Goal: Check status: Check status

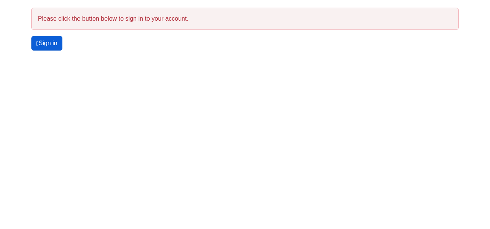
click at [54, 41] on link "Sign in" at bounding box center [46, 43] width 31 height 15
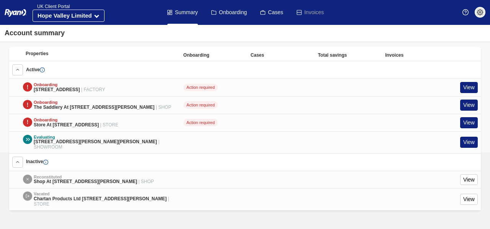
scroll to position [342, 0]
click at [466, 117] on link "View" at bounding box center [469, 122] width 18 height 11
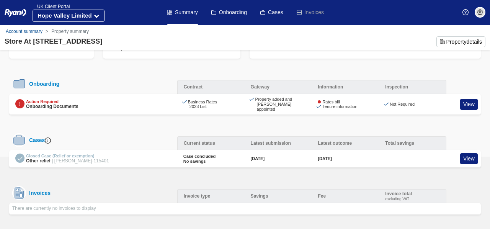
scroll to position [52, 0]
click at [470, 156] on link "View" at bounding box center [469, 157] width 18 height 11
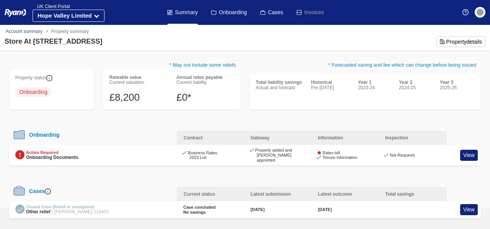
scroll to position [52, 0]
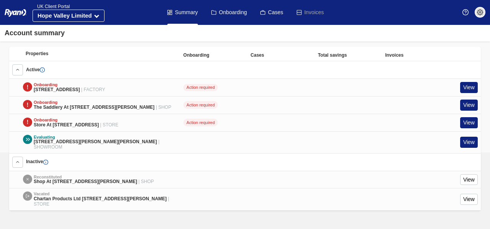
scroll to position [342, 0]
click at [469, 100] on link "View" at bounding box center [469, 105] width 18 height 11
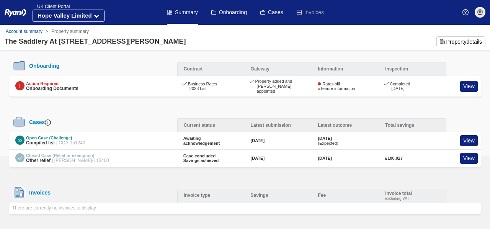
scroll to position [62, 0]
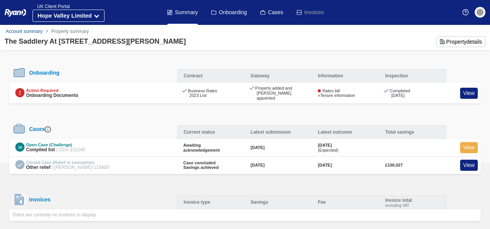
click at [472, 142] on link "View" at bounding box center [469, 147] width 18 height 11
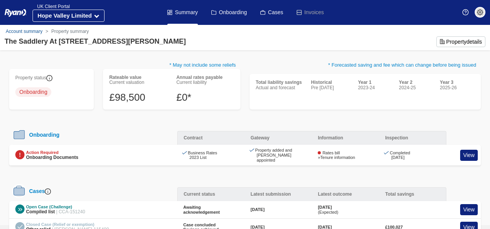
scroll to position [61, 0]
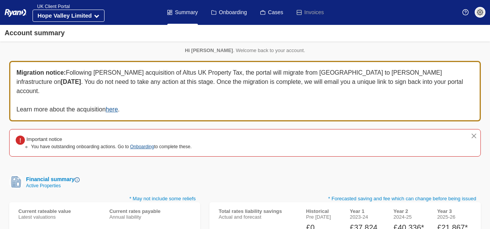
scroll to position [342, 0]
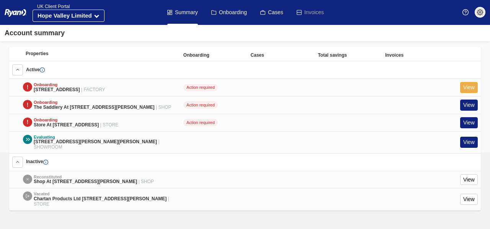
click at [467, 82] on link "View" at bounding box center [469, 87] width 18 height 11
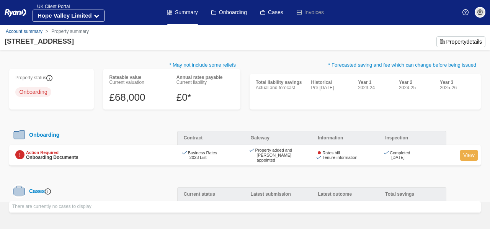
click at [472, 150] on link "View" at bounding box center [469, 155] width 18 height 11
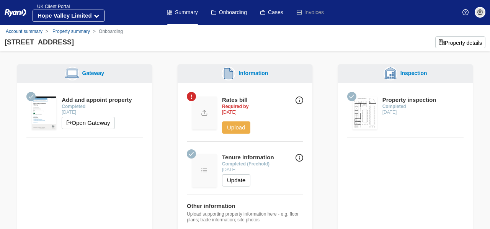
click at [236, 123] on button "Upload" at bounding box center [236, 127] width 28 height 12
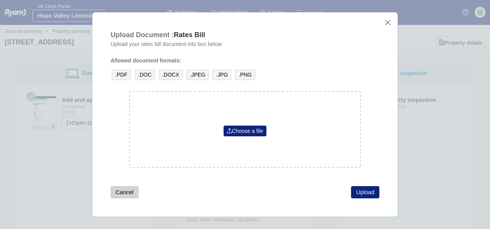
click at [128, 193] on button "Cancel" at bounding box center [125, 192] width 28 height 12
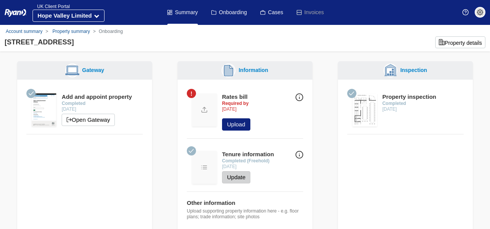
scroll to position [3, 0]
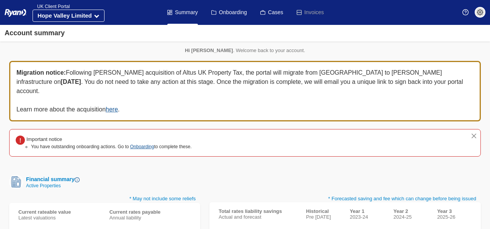
scroll to position [342, 0]
